Goal: Check status

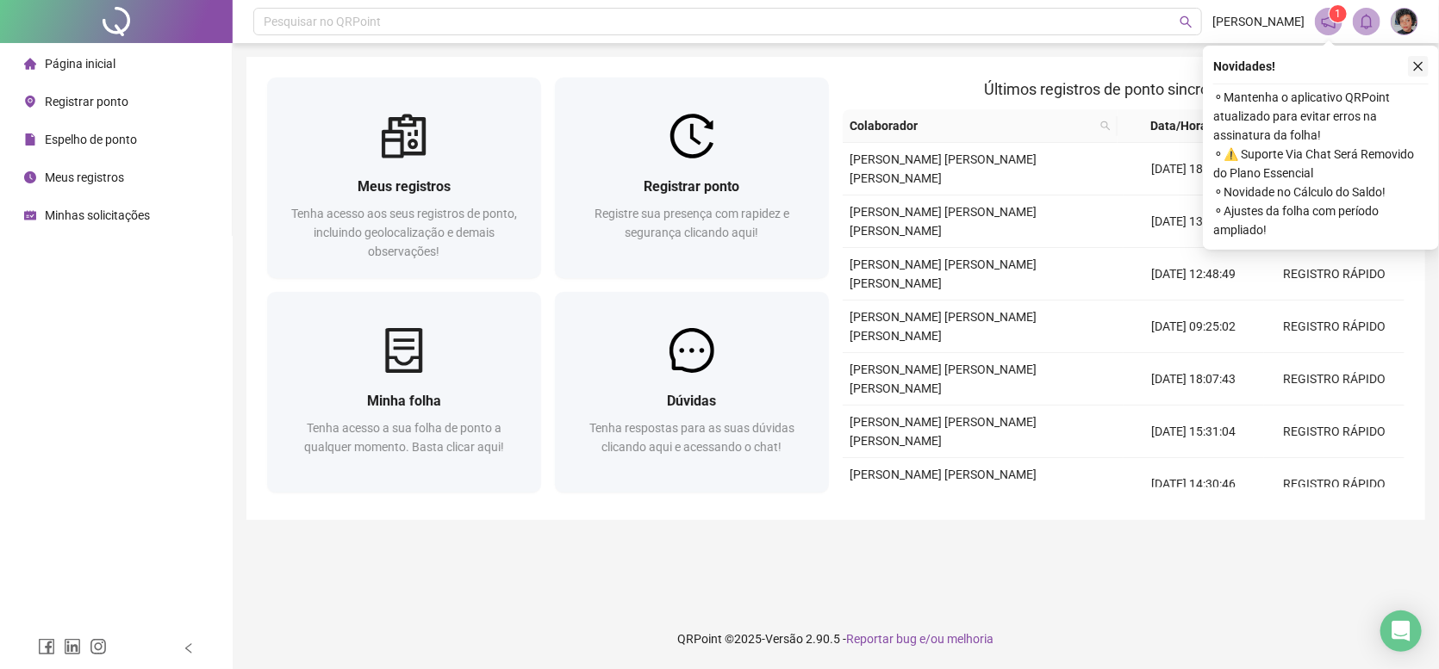
click at [1416, 65] on icon "close" at bounding box center [1418, 66] width 9 height 9
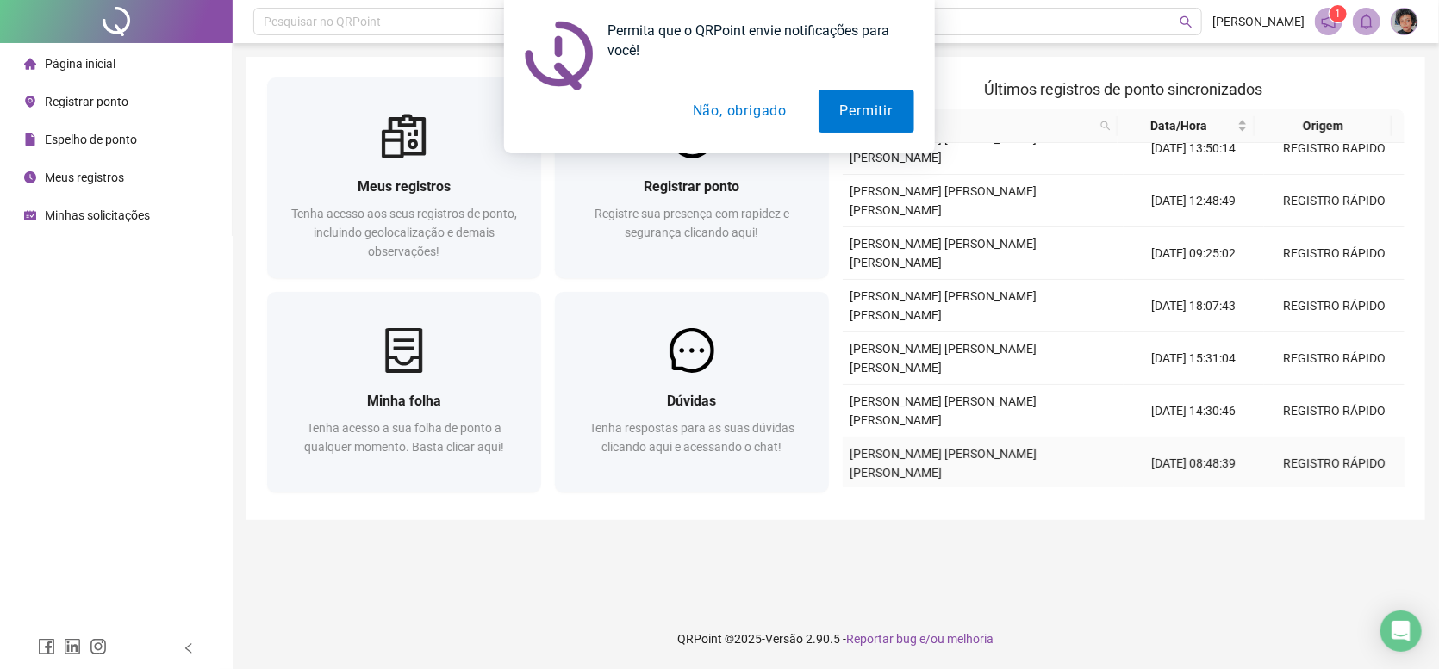
scroll to position [71, 0]
click at [1218, 283] on td "[DATE] 18:07:43" at bounding box center [1193, 309] width 140 height 53
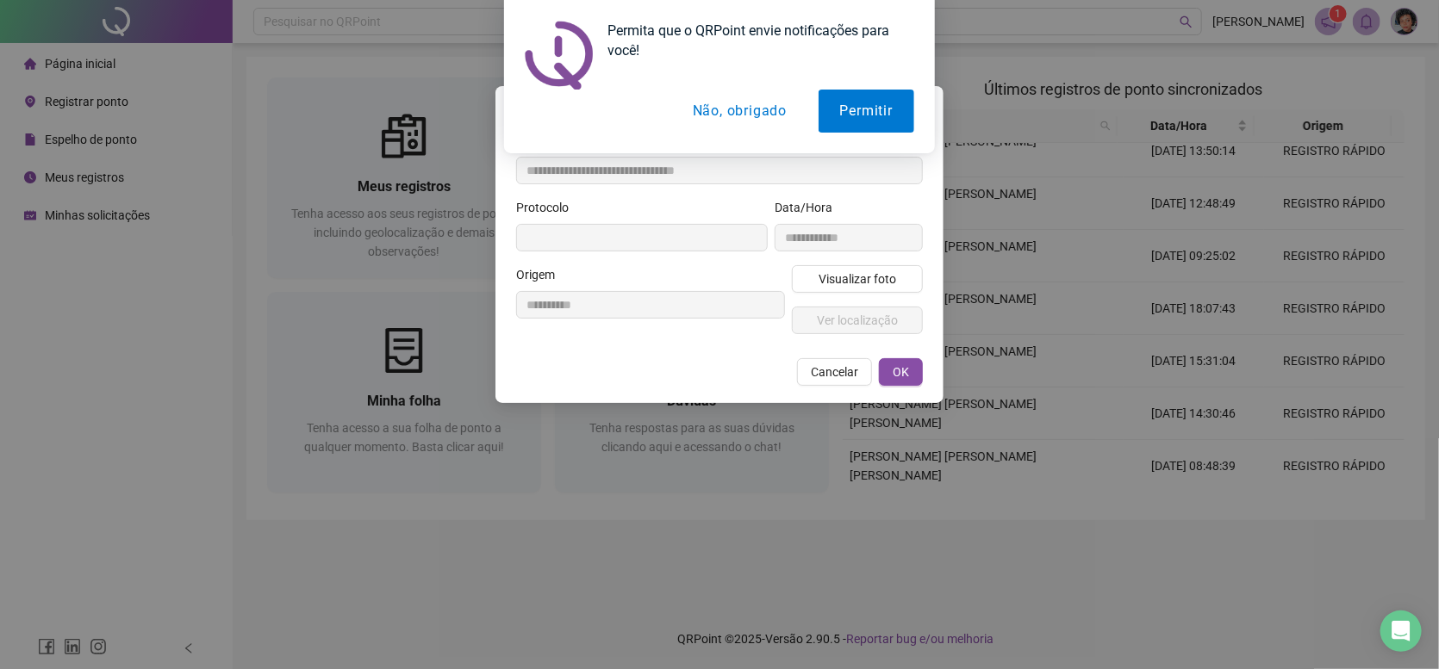
type input "**********"
click at [735, 116] on button "Não, obrigado" at bounding box center [739, 111] width 137 height 43
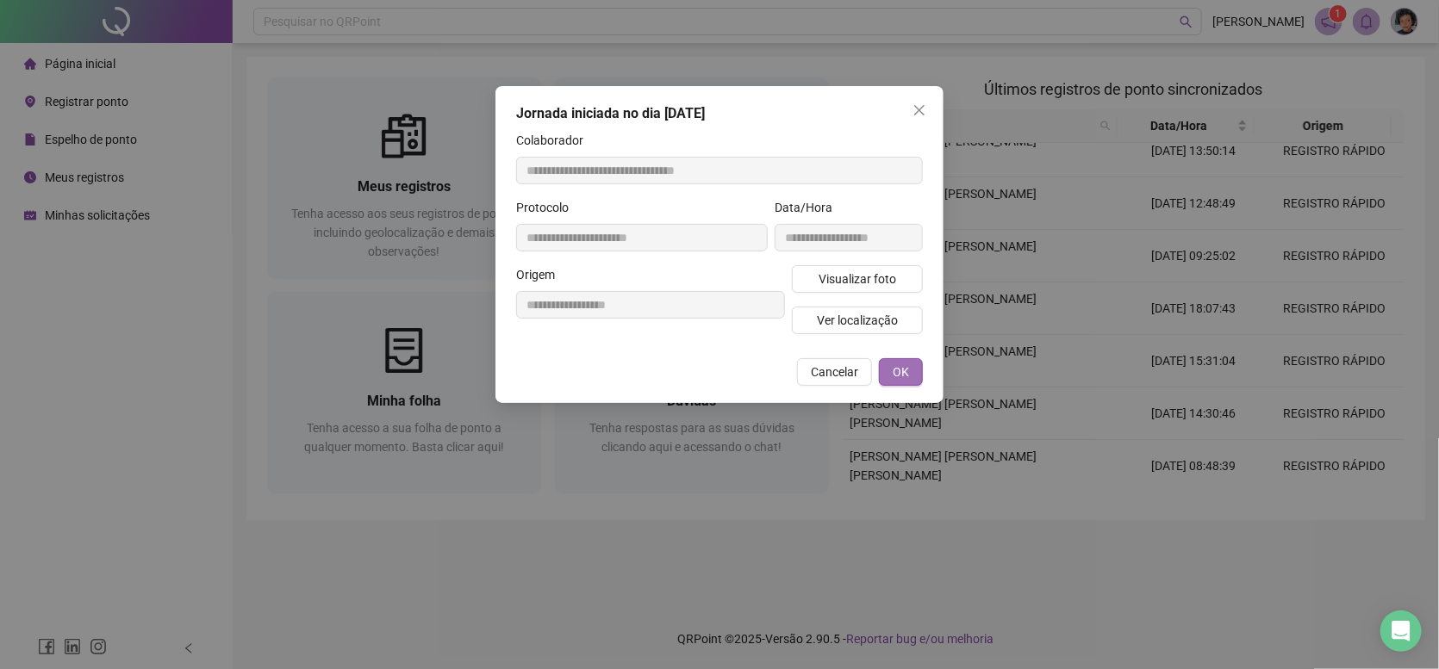
click at [897, 360] on button "OK" at bounding box center [901, 372] width 44 height 28
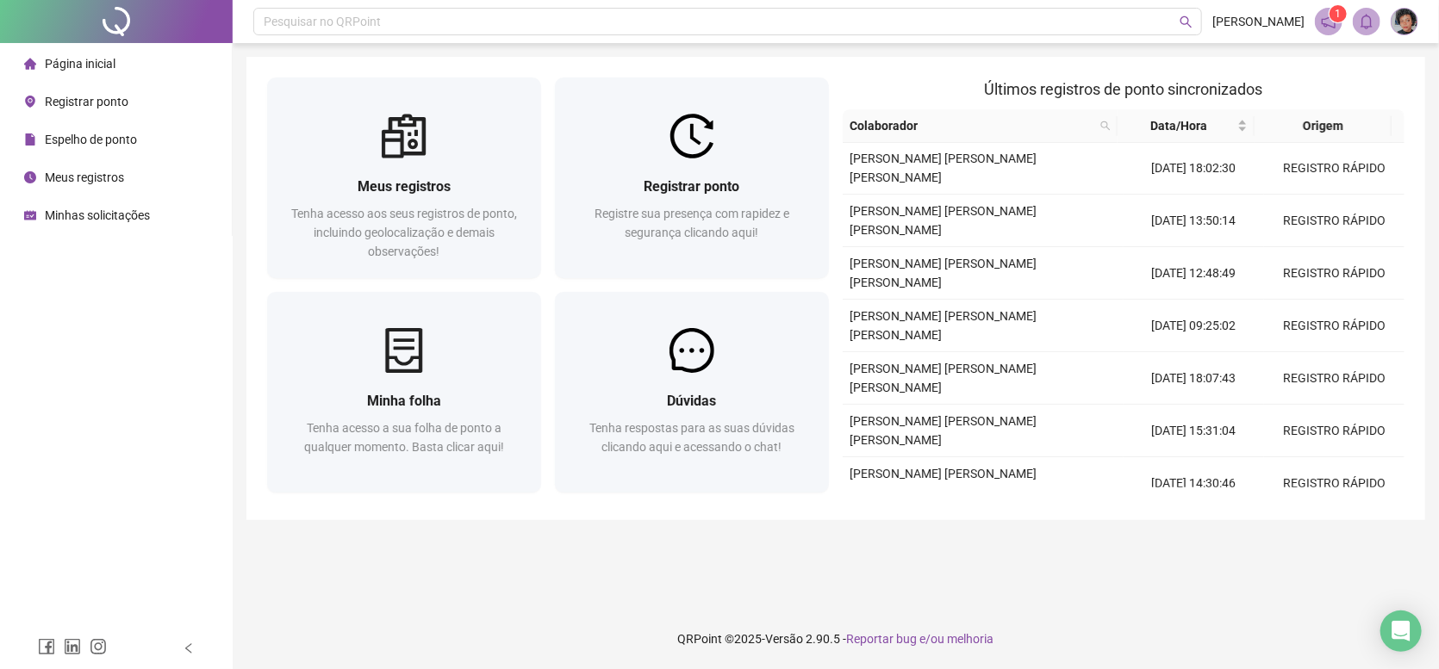
scroll to position [0, 0]
